Goal: Transaction & Acquisition: Purchase product/service

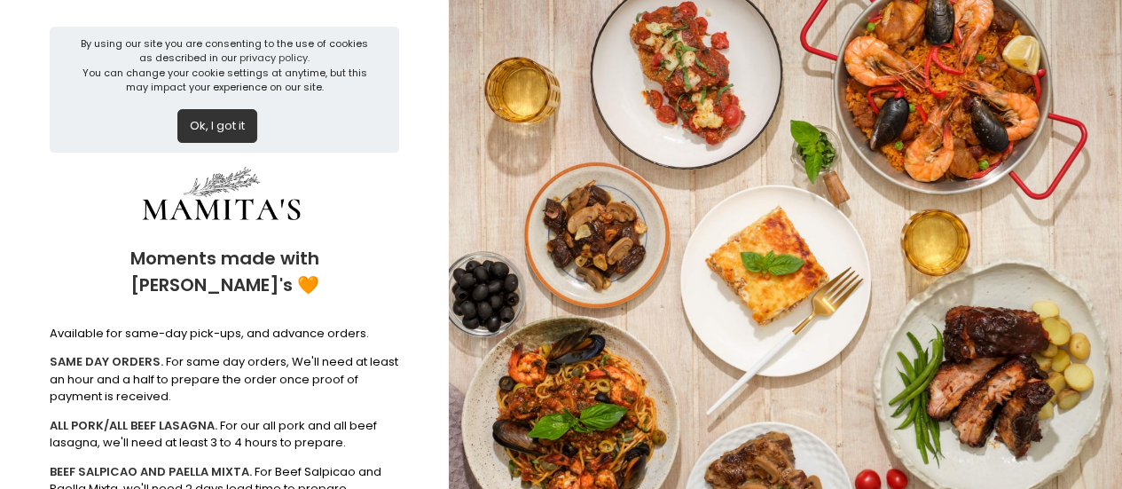
click at [218, 127] on button "Ok, I got it" at bounding box center [217, 126] width 80 height 34
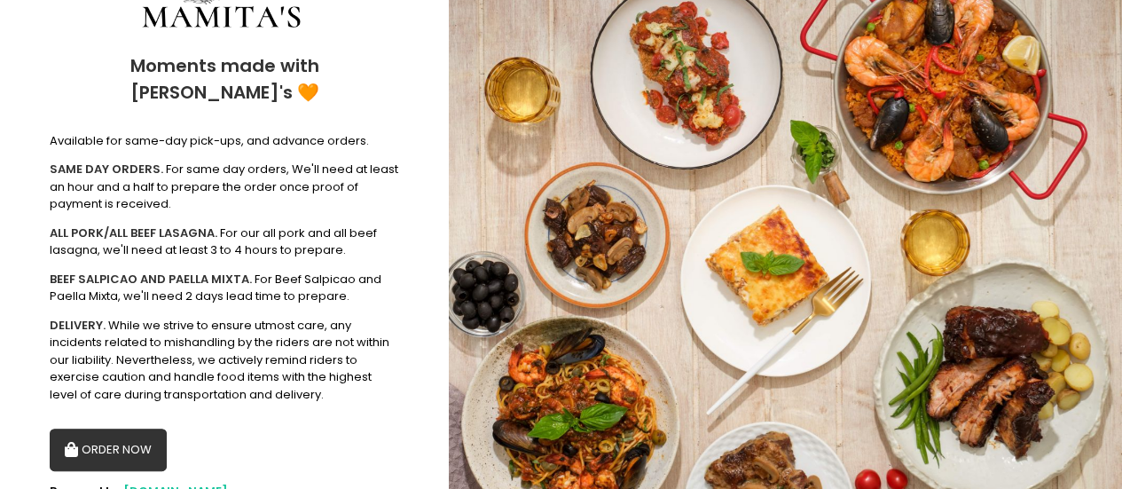
scroll to position [99, 0]
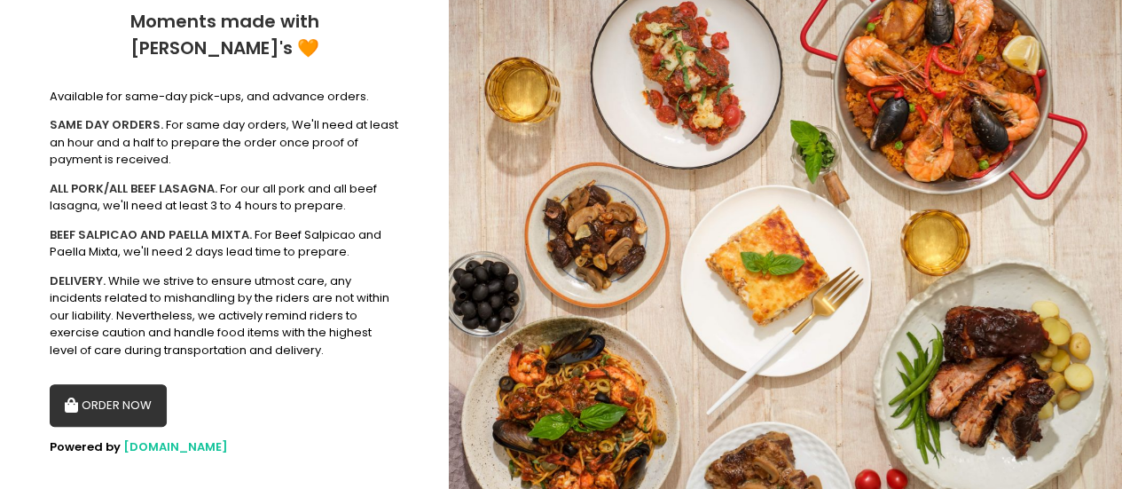
click at [144, 384] on button "ORDER NOW" at bounding box center [108, 405] width 117 height 43
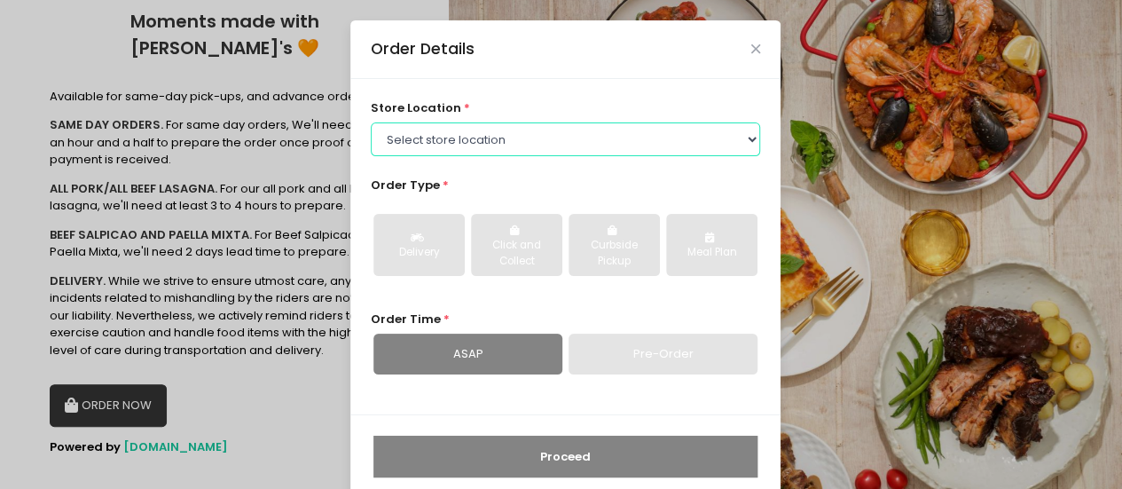
click at [468, 143] on select "Select store location Mamitas PH - [GEOGRAPHIC_DATA] Mamitas PH - [GEOGRAPHIC_D…" at bounding box center [566, 139] width 390 height 34
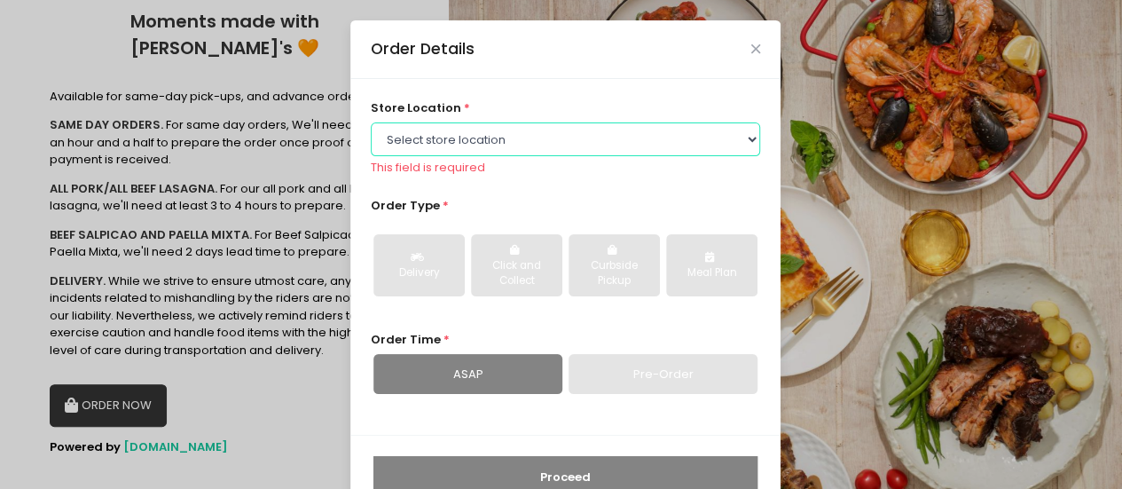
click at [452, 139] on select "Select store location Mamitas PH - [GEOGRAPHIC_DATA] Mamitas PH - [GEOGRAPHIC_D…" at bounding box center [566, 139] width 390 height 34
click at [444, 140] on select "Select store location Mamitas PH - [GEOGRAPHIC_DATA] Mamitas PH - [GEOGRAPHIC_D…" at bounding box center [566, 139] width 390 height 34
select select "6602978951b8268a02d72b28"
click at [371, 122] on select "Select store location Mamitas PH - [GEOGRAPHIC_DATA] Mamitas PH - [GEOGRAPHIC_D…" at bounding box center [566, 139] width 390 height 34
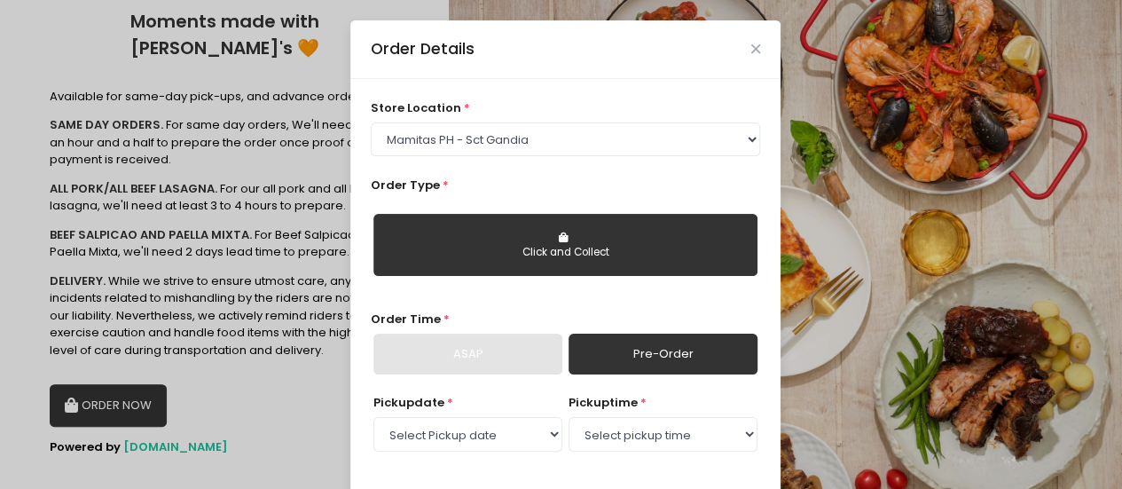
click at [547, 230] on button "Click and Collect" at bounding box center [565, 245] width 384 height 62
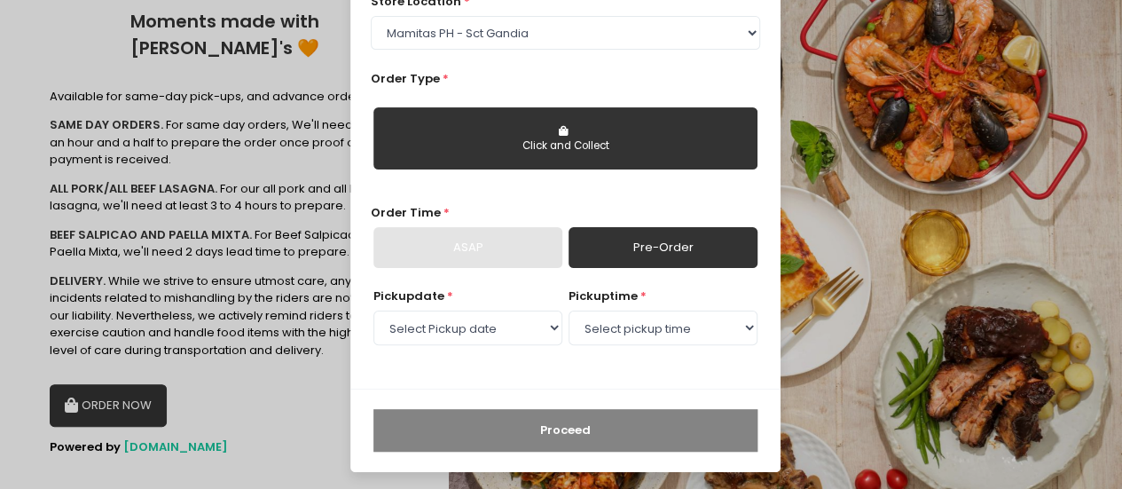
scroll to position [108, 0]
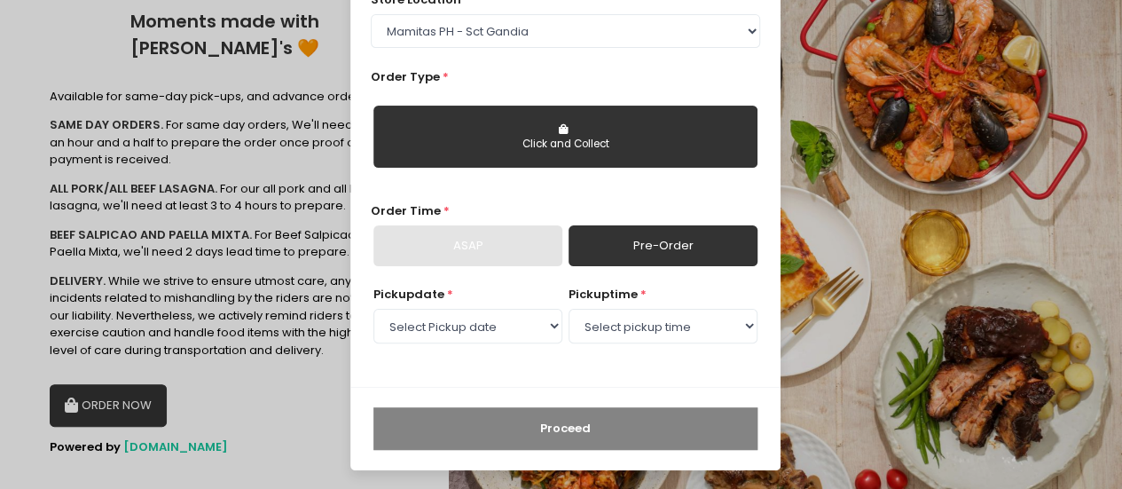
click at [499, 248] on div "ASAP" at bounding box center [467, 245] width 189 height 41
click at [633, 239] on link "Pre-Order" at bounding box center [663, 245] width 189 height 41
click at [504, 334] on select "Select Pickup date [DATE] [DATE] [DATE] [DATE] [DATE] [DATE] [DATE] [DATE] [DAT…" at bounding box center [467, 326] width 189 height 34
select select "[DATE]"
click at [373, 309] on select "Select Pickup date [DATE] [DATE] [DATE] [DATE] [DATE] [DATE] [DATE] [DATE] [DAT…" at bounding box center [467, 326] width 189 height 34
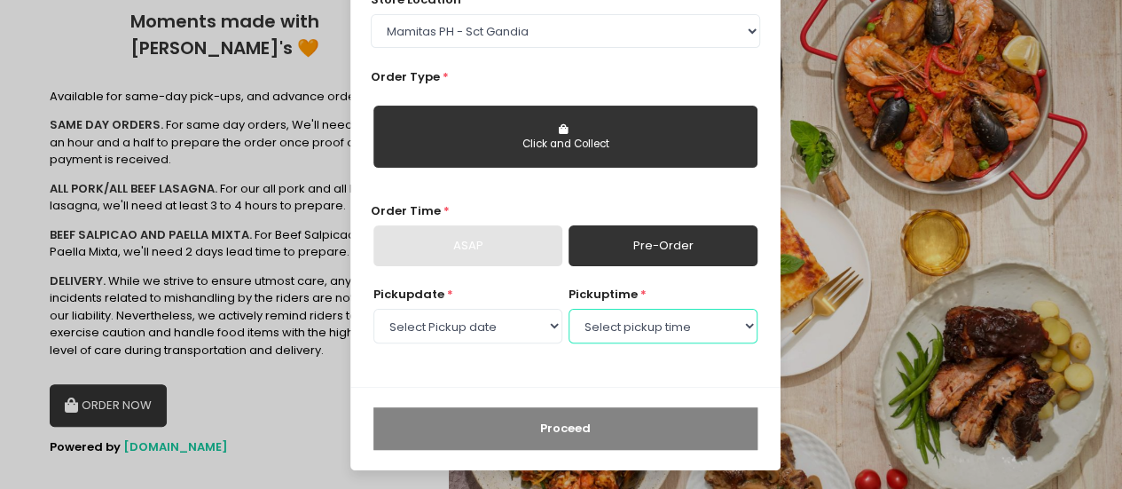
click at [635, 326] on select "Select pickup time 10:00 AM - 10:30 AM 10:30 AM - 11:00 AM 11:00 AM - 11:30 AM …" at bounding box center [663, 326] width 189 height 34
select select "15:00"
click at [569, 309] on select "Select pickup time 10:00 AM - 10:30 AM 10:30 AM - 11:00 AM 11:00 AM - 11:30 AM …" at bounding box center [663, 326] width 189 height 34
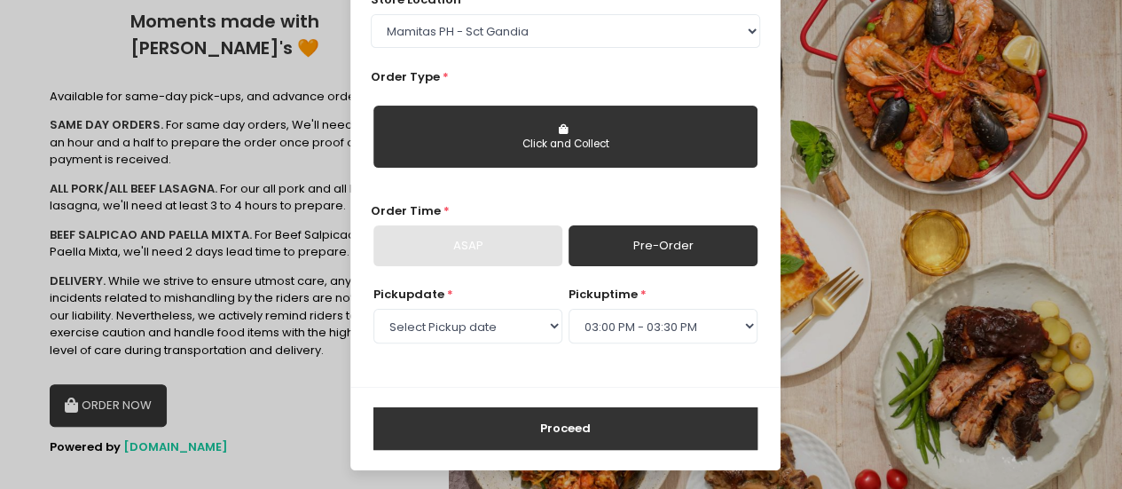
click at [607, 426] on button "Proceed" at bounding box center [565, 428] width 384 height 43
